Goal: Information Seeking & Learning: Learn about a topic

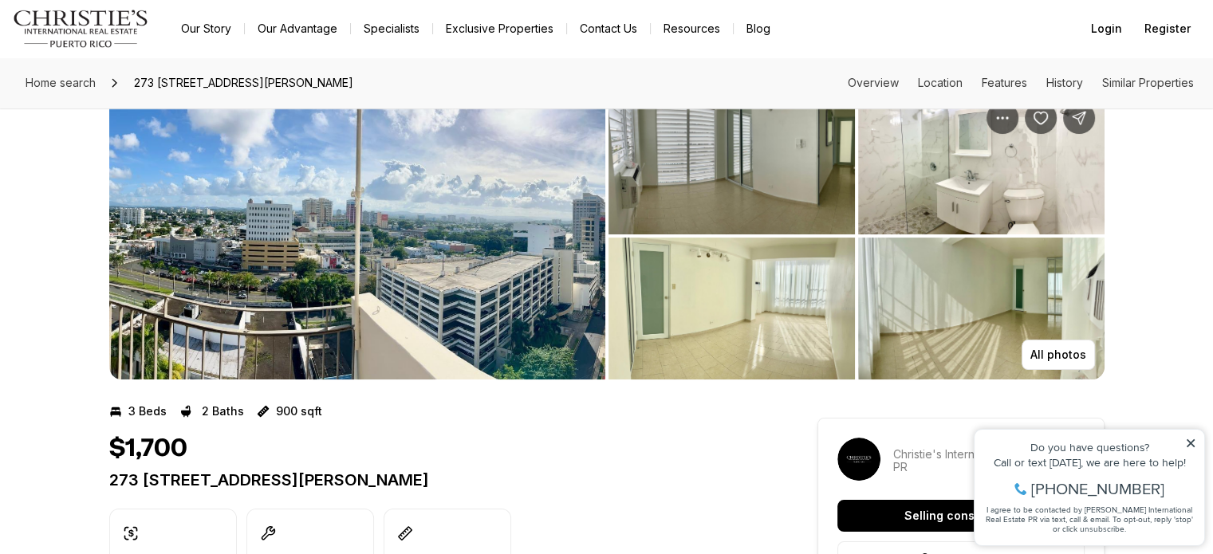
scroll to position [80, 0]
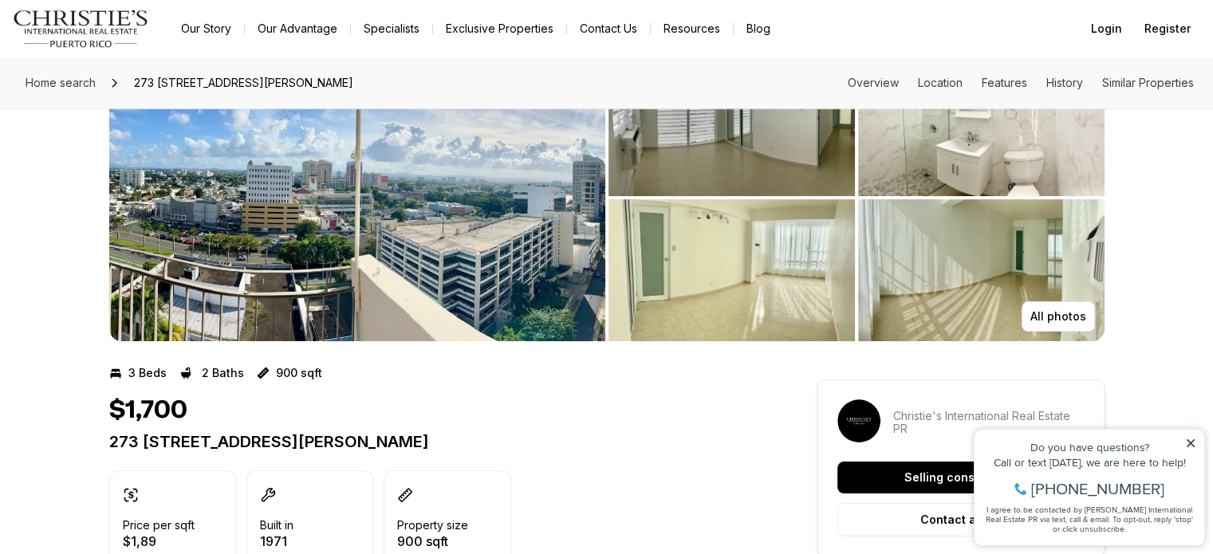
click at [695, 150] on img "View image gallery" at bounding box center [732, 125] width 247 height 142
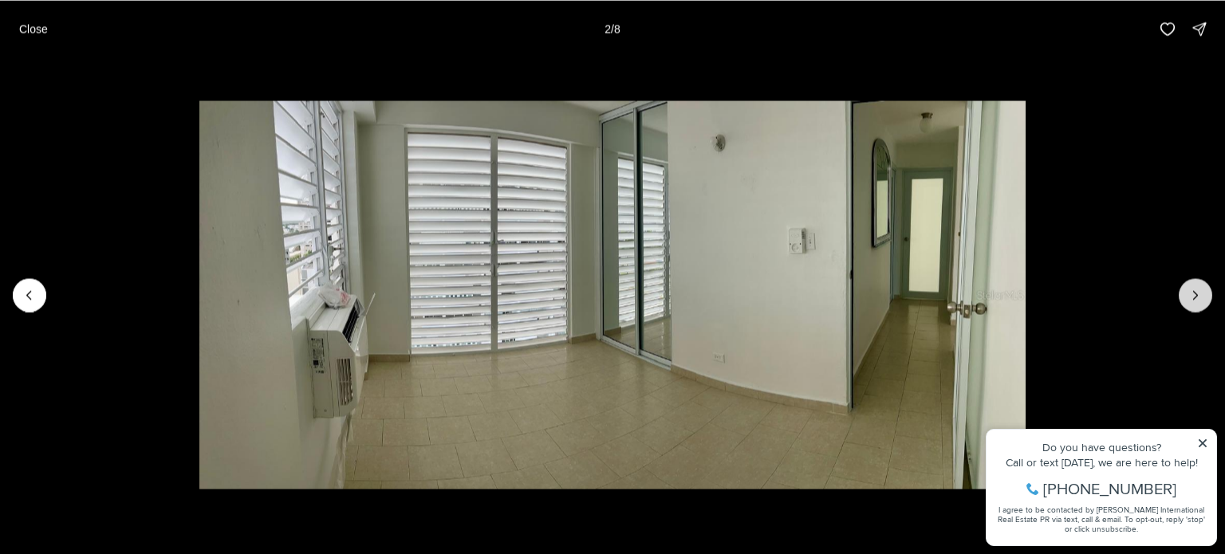
click at [1193, 306] on button "Next slide" at bounding box center [1196, 295] width 34 height 34
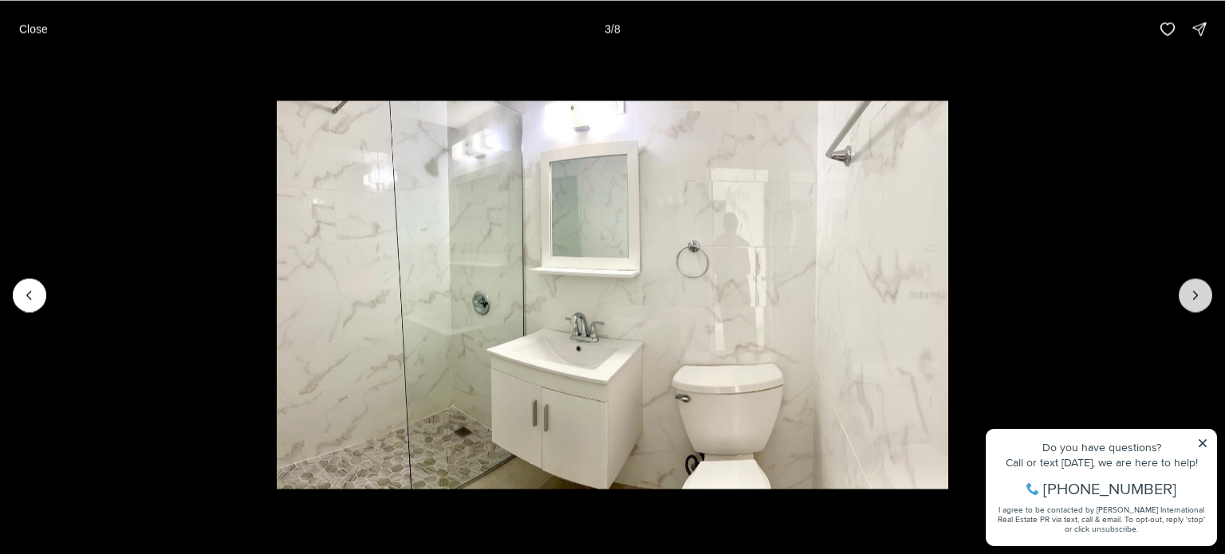
click at [1201, 291] on icon "Next slide" at bounding box center [1196, 295] width 16 height 16
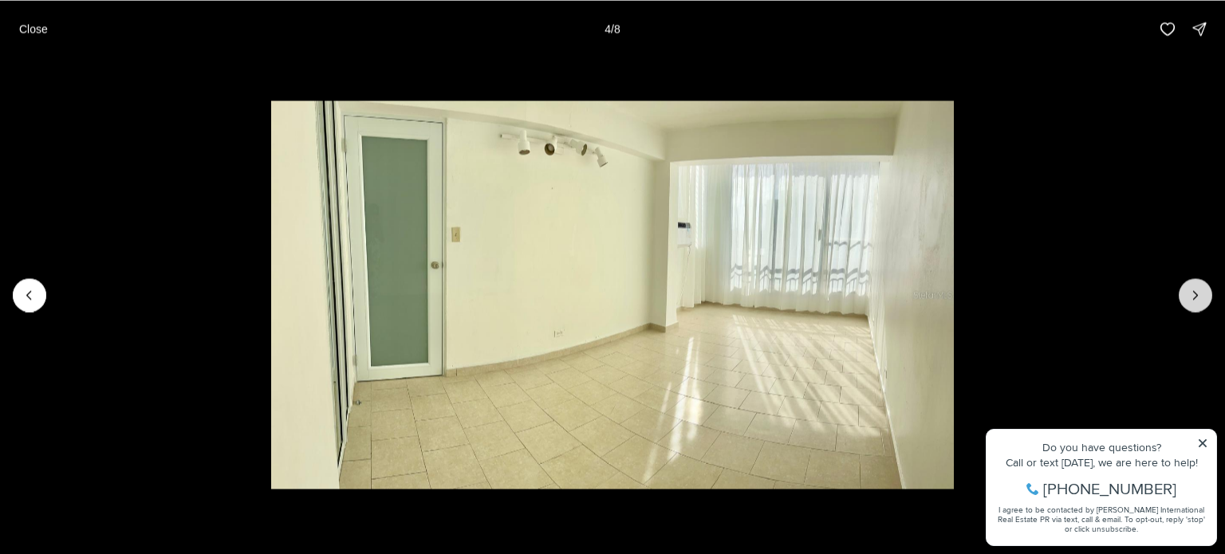
click at [1201, 291] on icon "Next slide" at bounding box center [1196, 295] width 16 height 16
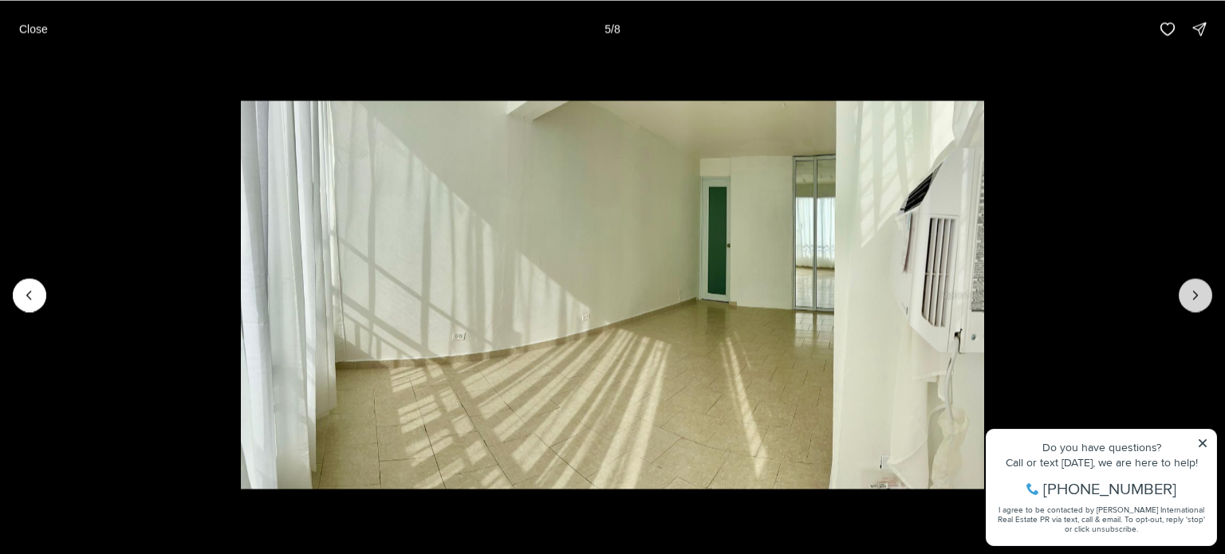
click at [1201, 291] on icon "Next slide" at bounding box center [1196, 295] width 16 height 16
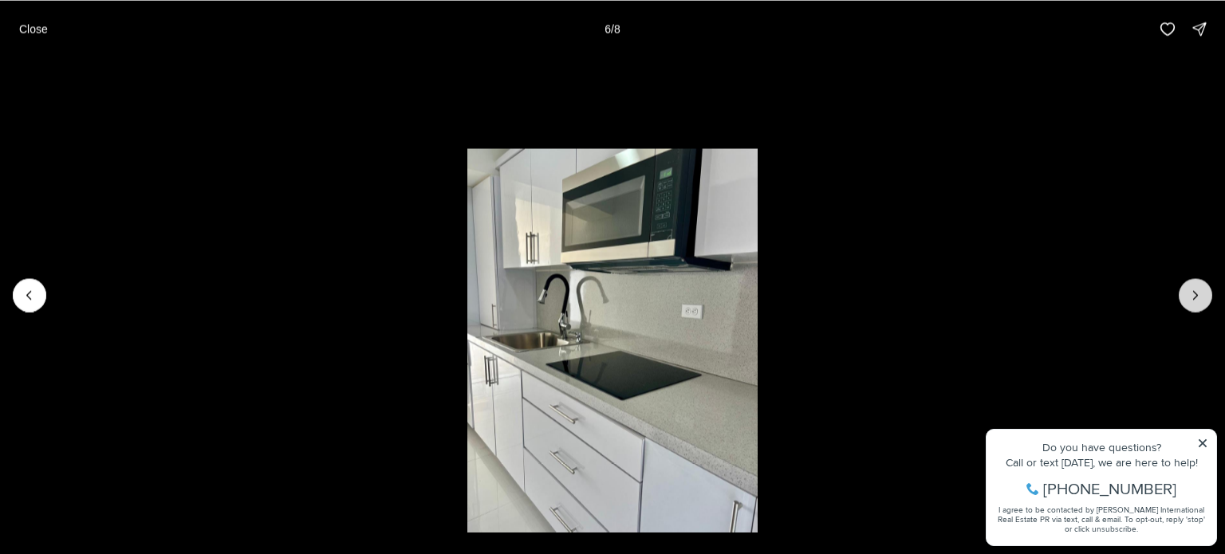
click at [1200, 290] on icon "Next slide" at bounding box center [1196, 295] width 16 height 16
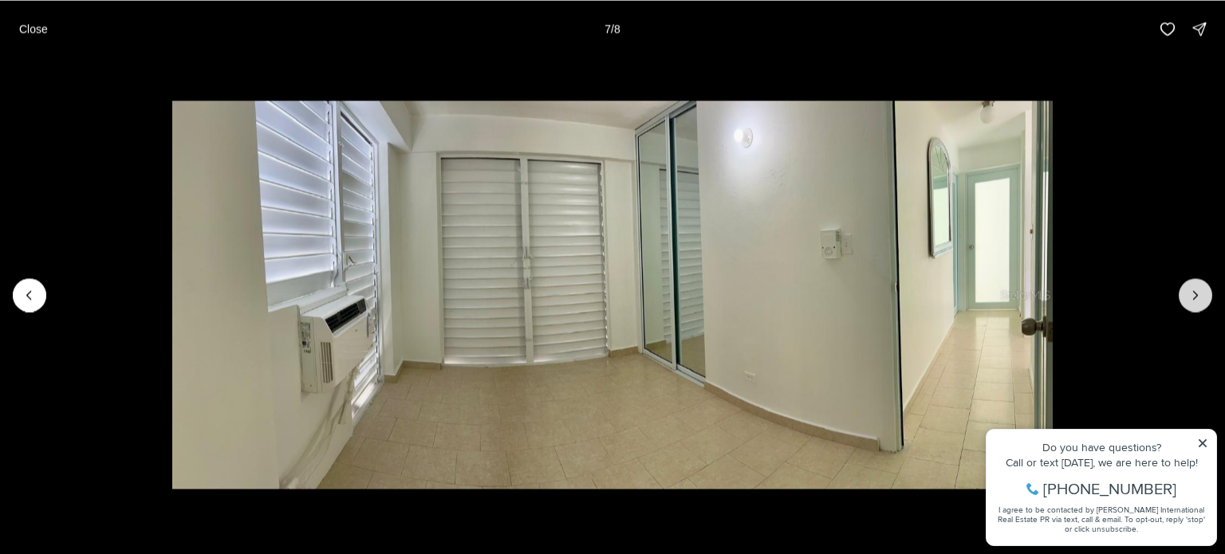
click at [1197, 289] on icon "Next slide" at bounding box center [1196, 295] width 16 height 16
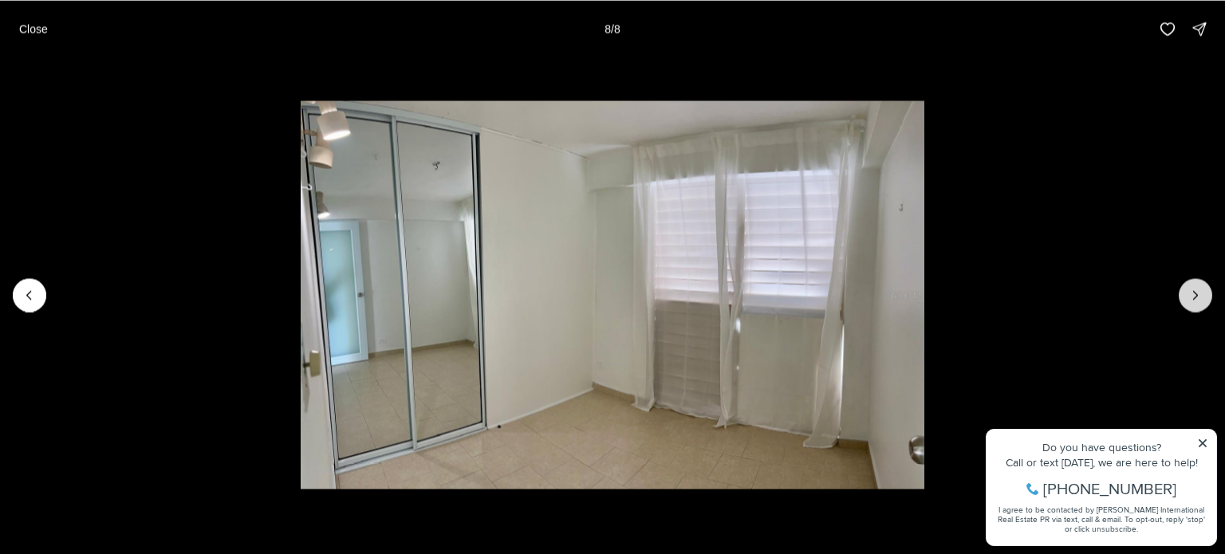
click at [1197, 289] on div at bounding box center [1196, 295] width 34 height 34
click at [1187, 310] on li "8 of 8" at bounding box center [612, 294] width 1225 height 475
click at [1188, 304] on div at bounding box center [1196, 295] width 34 height 34
click at [30, 30] on p "Close" at bounding box center [33, 28] width 29 height 13
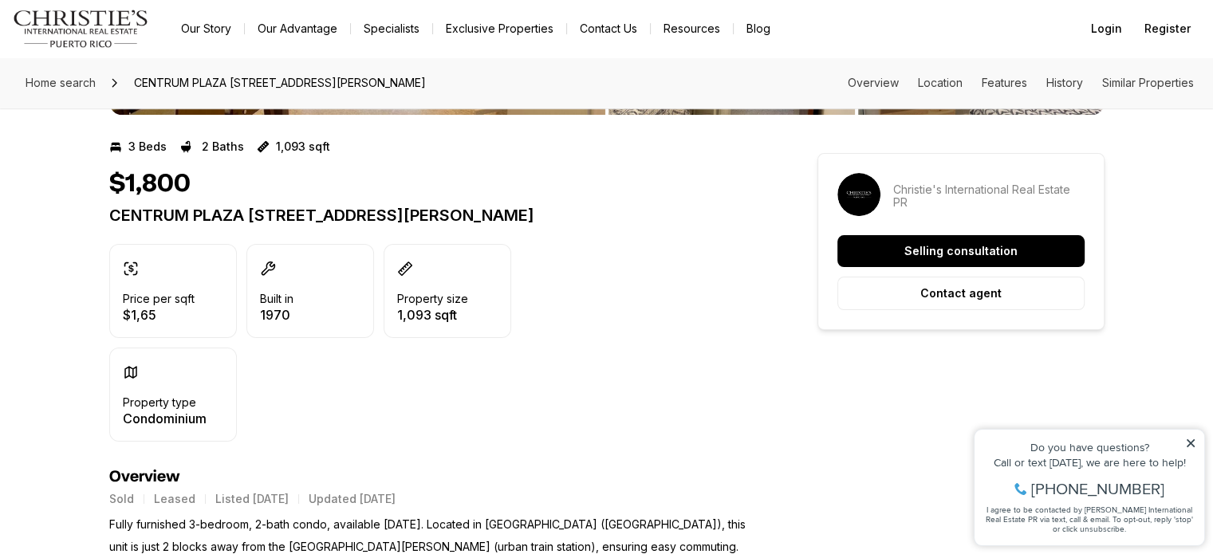
scroll to position [319, 0]
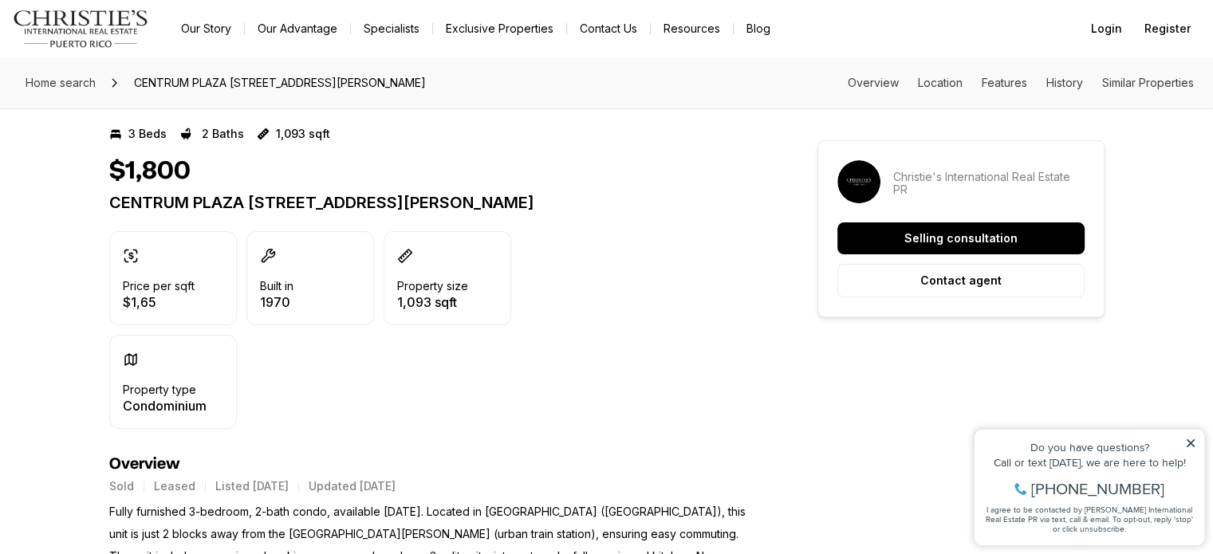
drag, startPoint x: 562, startPoint y: 140, endPoint x: 728, endPoint y: 592, distance: 481.8
click at [476, 141] on div "3 Beds 2 Baths 1,093 sqft" at bounding box center [434, 134] width 651 height 26
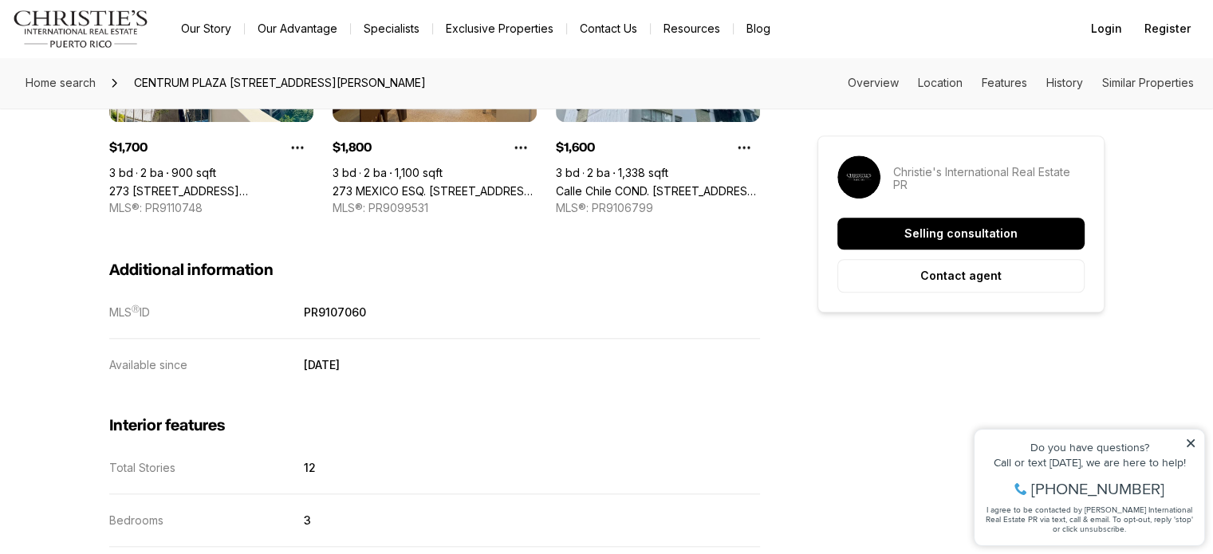
scroll to position [1755, 0]
